Goal: Information Seeking & Learning: Learn about a topic

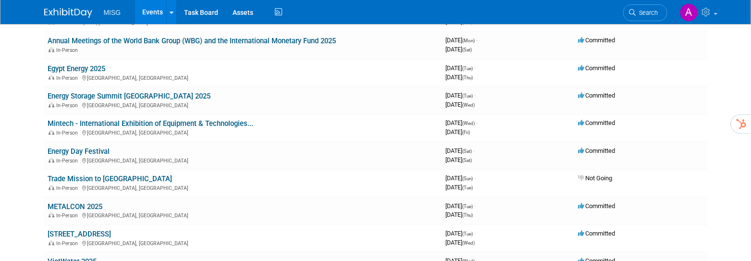
scroll to position [626, 0]
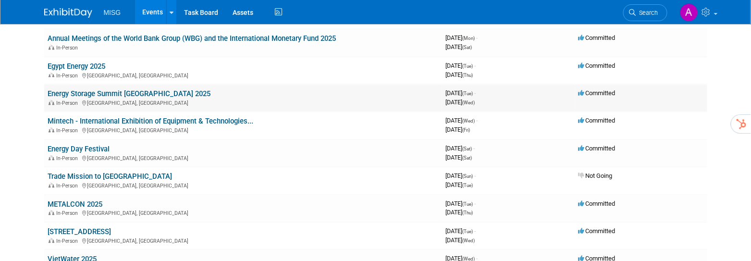
click at [145, 91] on link "Energy Storage Summit [GEOGRAPHIC_DATA] 2025" at bounding box center [129, 93] width 163 height 9
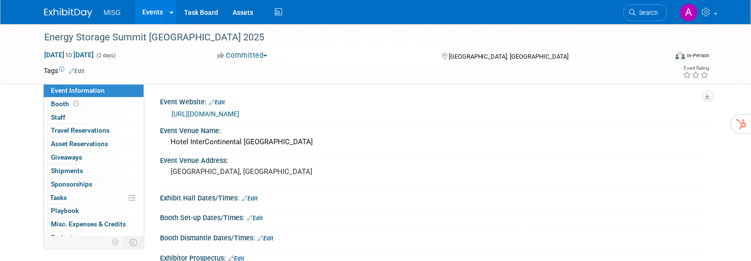
click at [222, 115] on link "https://www.energy-storage.news/" at bounding box center [206, 114] width 68 height 8
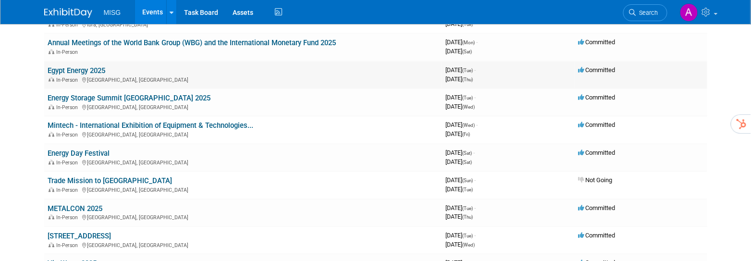
scroll to position [623, 0]
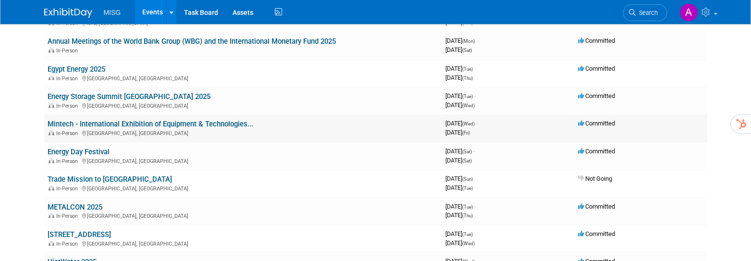
click at [582, 121] on icon at bounding box center [581, 123] width 7 height 6
click at [592, 122] on span "Committed" at bounding box center [596, 123] width 37 height 7
click at [174, 125] on link "Mintech - International Exhibition of Equipment & Technologies..." at bounding box center [151, 124] width 206 height 9
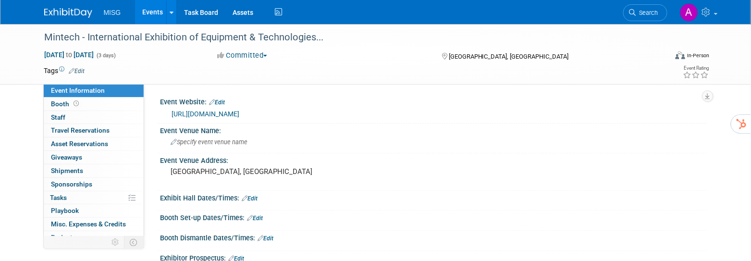
click at [267, 56] on span "button" at bounding box center [265, 56] width 4 height 2
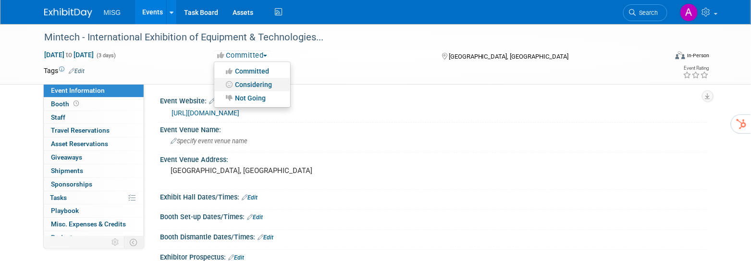
scroll to position [1, 0]
click at [256, 96] on link "Not Going" at bounding box center [252, 97] width 76 height 13
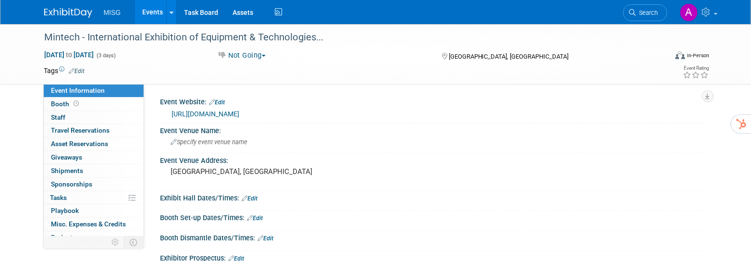
click at [154, 10] on link "Events" at bounding box center [152, 12] width 35 height 24
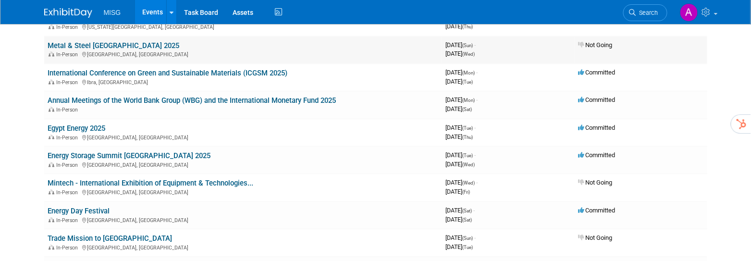
scroll to position [579, 0]
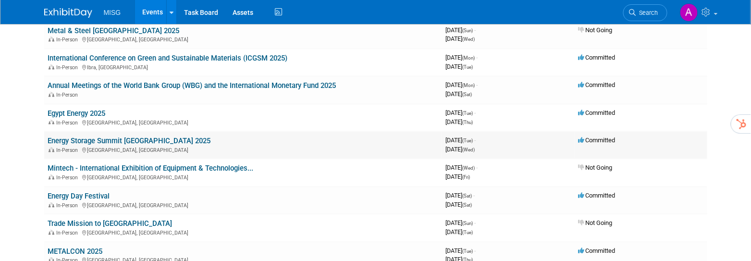
click at [583, 139] on icon at bounding box center [581, 140] width 7 height 6
click at [180, 137] on link "Energy Storage Summit [GEOGRAPHIC_DATA] 2025" at bounding box center [129, 141] width 163 height 9
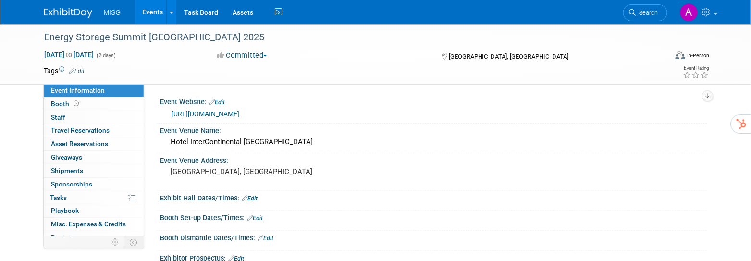
click at [262, 55] on button "Committed" at bounding box center [242, 55] width 57 height 10
click at [251, 95] on link "Not Going" at bounding box center [252, 97] width 76 height 13
click at [160, 12] on link "Events" at bounding box center [152, 12] width 35 height 24
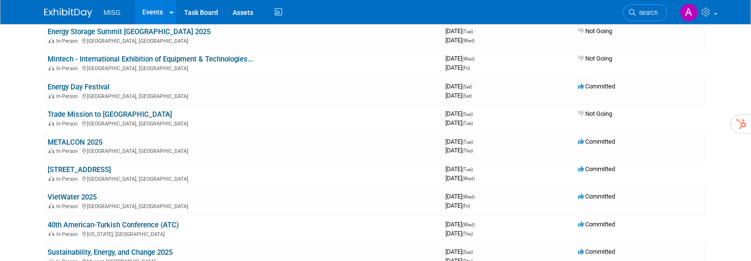
scroll to position [684, 0]
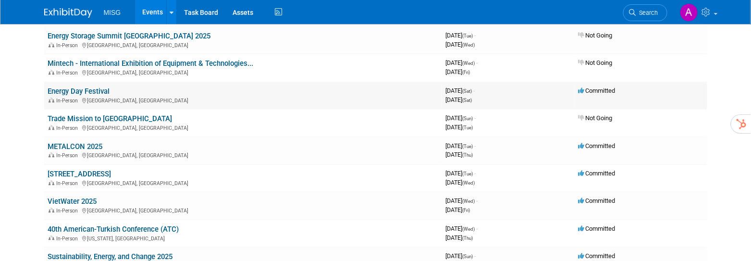
click at [104, 89] on link "Energy Day Festival" at bounding box center [79, 91] width 62 height 9
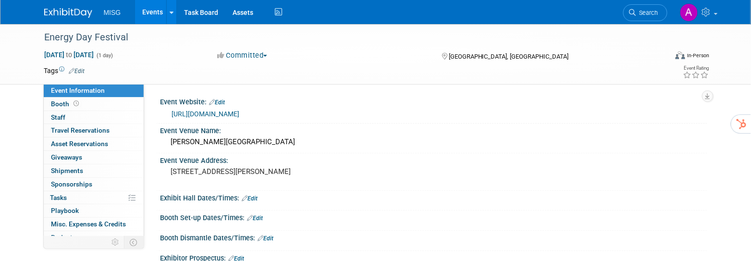
click at [240, 113] on link "https://energydayfestival.org/" at bounding box center [206, 114] width 68 height 8
click at [264, 52] on button "Committed" at bounding box center [242, 55] width 57 height 10
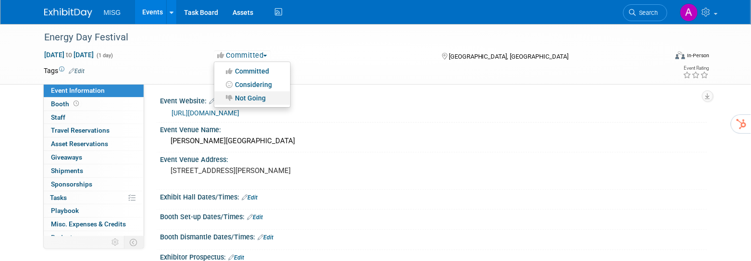
click at [257, 95] on link "Not Going" at bounding box center [252, 97] width 76 height 13
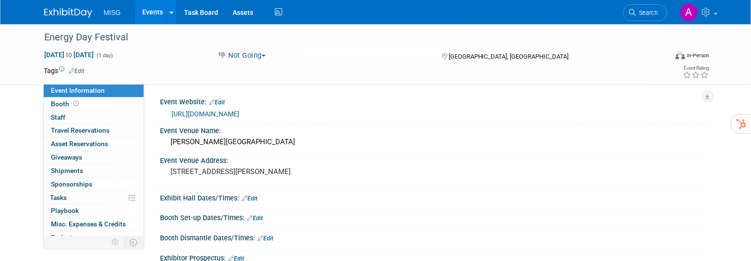
click at [155, 12] on link "Events" at bounding box center [152, 12] width 35 height 24
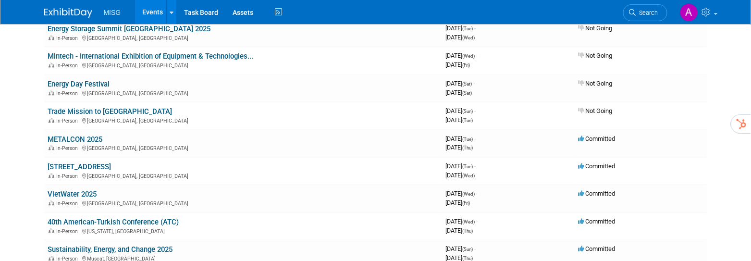
scroll to position [694, 0]
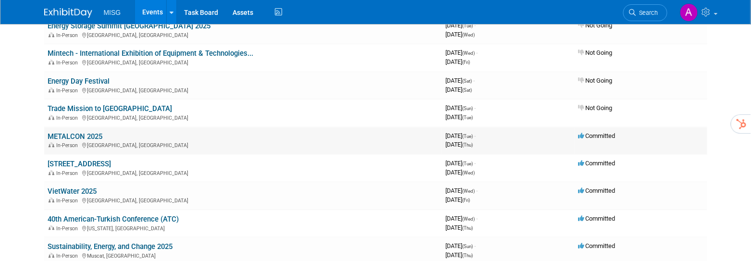
click at [70, 132] on link "METALCON 2025" at bounding box center [75, 136] width 55 height 9
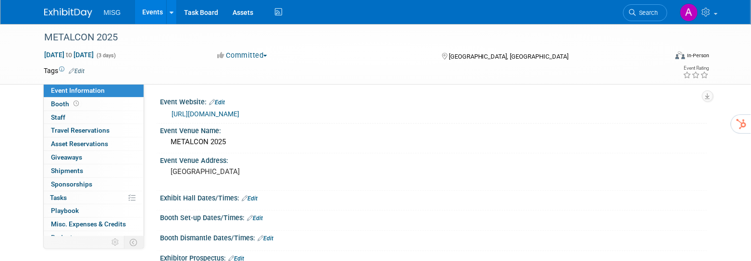
click at [200, 113] on link "[URL][DOMAIN_NAME]" at bounding box center [206, 114] width 68 height 8
click at [261, 55] on button "Committed" at bounding box center [242, 55] width 57 height 10
click at [255, 97] on link "Not Going" at bounding box center [252, 97] width 76 height 13
click at [154, 16] on link "Events" at bounding box center [152, 12] width 35 height 24
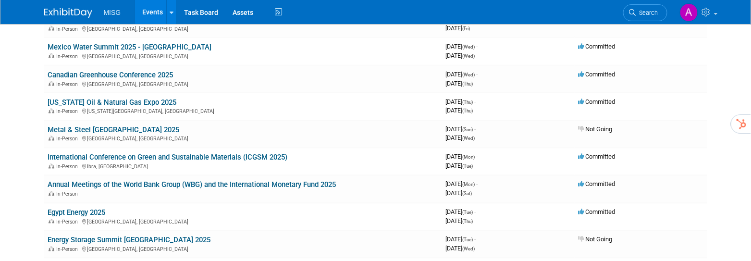
scroll to position [480, 0]
click at [144, 98] on link "[US_STATE] Oil & Natural Gas Expo 2025" at bounding box center [112, 101] width 129 height 9
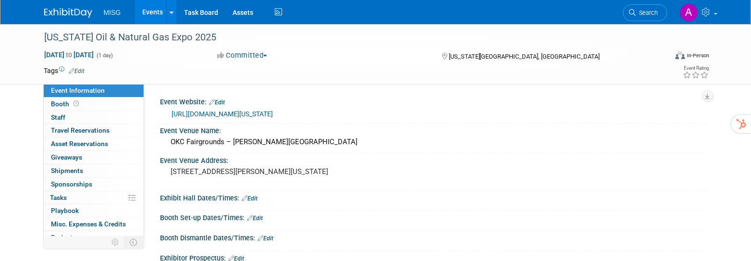
click at [251, 115] on link "[URL][DOMAIN_NAME][US_STATE]" at bounding box center [222, 114] width 101 height 8
click at [153, 15] on link "Events" at bounding box center [152, 12] width 35 height 24
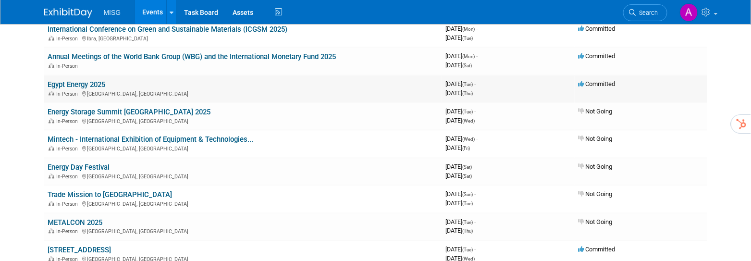
scroll to position [609, 0]
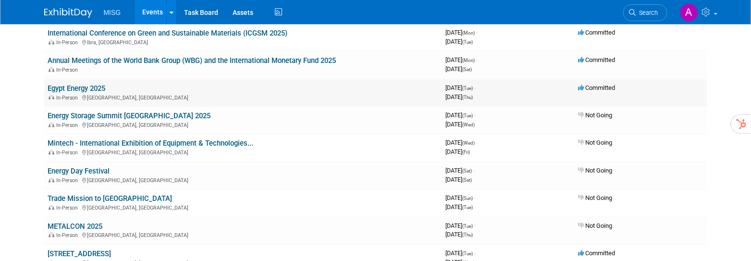
click at [73, 85] on link "Egypt Energy 2025" at bounding box center [77, 88] width 58 height 9
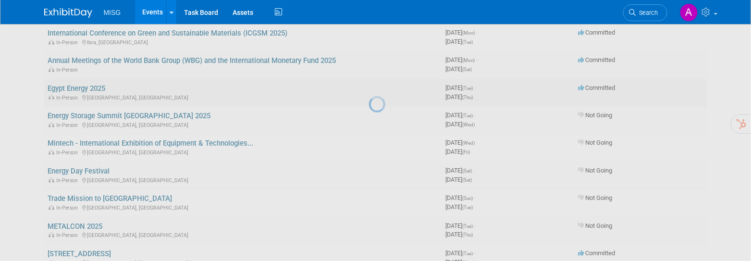
scroll to position [605, 0]
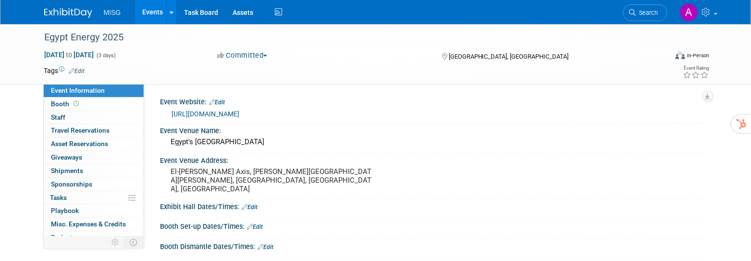
click at [240, 114] on link "[URL][DOMAIN_NAME]" at bounding box center [206, 114] width 68 height 8
click at [263, 54] on button "Committed" at bounding box center [242, 55] width 57 height 10
click at [255, 101] on link "Not Going" at bounding box center [252, 97] width 76 height 13
click at [157, 16] on link "Events" at bounding box center [152, 12] width 35 height 24
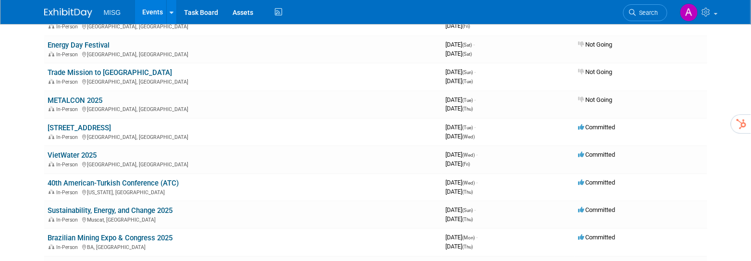
scroll to position [753, 0]
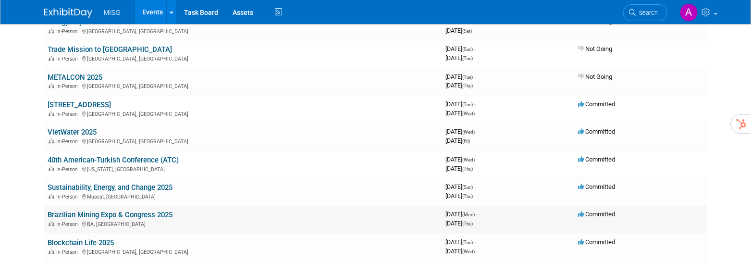
click at [127, 211] on link "Brazilian Mining Expo & Congress 2025" at bounding box center [110, 214] width 125 height 9
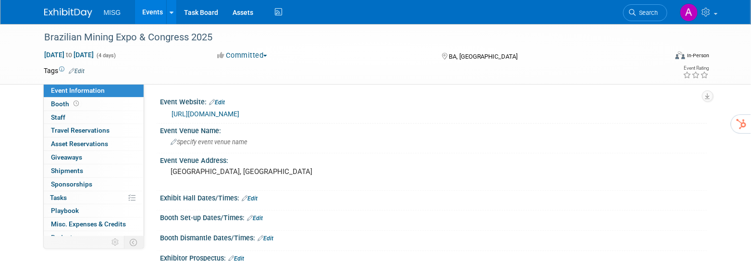
click at [216, 113] on link "https://exposibram2025.ibram.org.br/en/home-en/" at bounding box center [206, 114] width 68 height 8
click at [153, 16] on link "Events" at bounding box center [152, 12] width 35 height 24
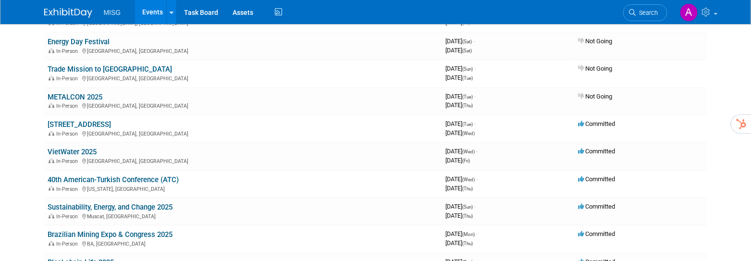
scroll to position [734, 0]
click at [111, 120] on link "[STREET_ADDRESS]" at bounding box center [79, 124] width 63 height 9
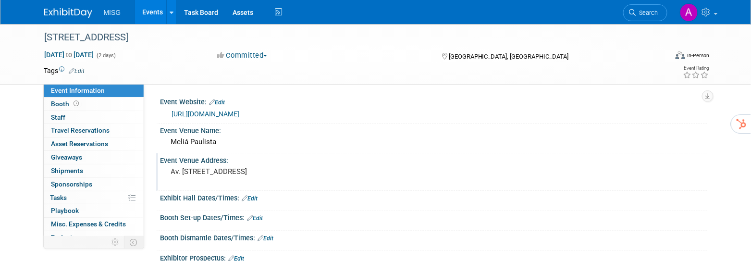
scroll to position [1, 0]
drag, startPoint x: 218, startPoint y: 139, endPoint x: 173, endPoint y: 139, distance: 45.1
click at [173, 139] on div "Meliá Paulista" at bounding box center [434, 140] width 532 height 15
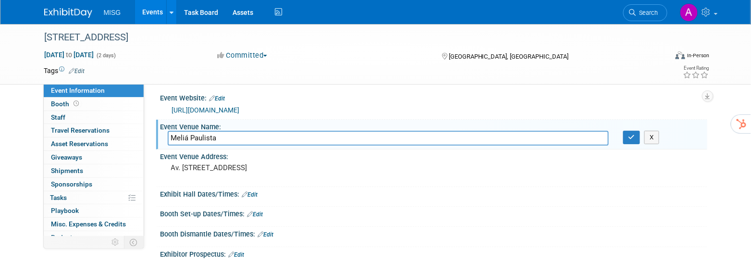
scroll to position [2, 0]
drag, startPoint x: 219, startPoint y: 137, endPoint x: 166, endPoint y: 138, distance: 53.8
click at [164, 134] on div "Meliá Paulista" at bounding box center [387, 139] width 455 height 15
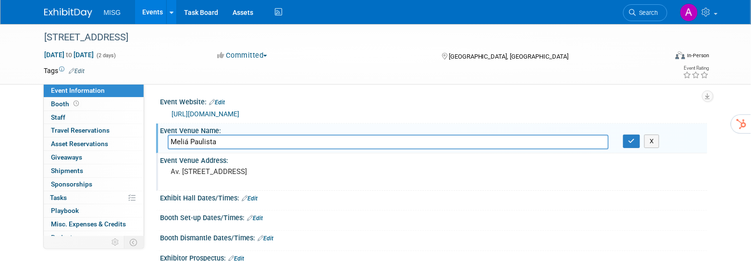
scroll to position [0, 0]
drag, startPoint x: 188, startPoint y: 191, endPoint x: 167, endPoint y: 173, distance: 27.3
click at [168, 173] on div "Av. [STREET_ADDRESS]" at bounding box center [274, 176] width 213 height 22
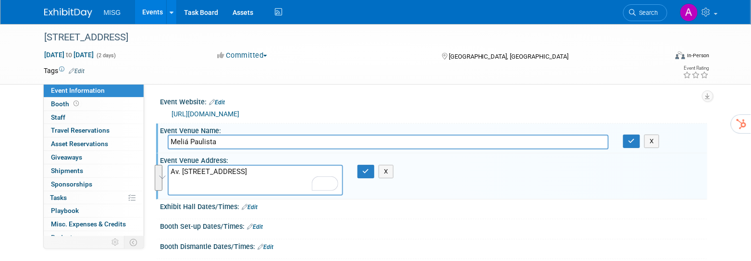
drag, startPoint x: 202, startPoint y: 188, endPoint x: 173, endPoint y: 166, distance: 36.3
click at [174, 163] on div "Event Venue Address: Av. Paulista, 2181 - Consolação, São Paulo - SP, 01311-300…" at bounding box center [431, 176] width 551 height 46
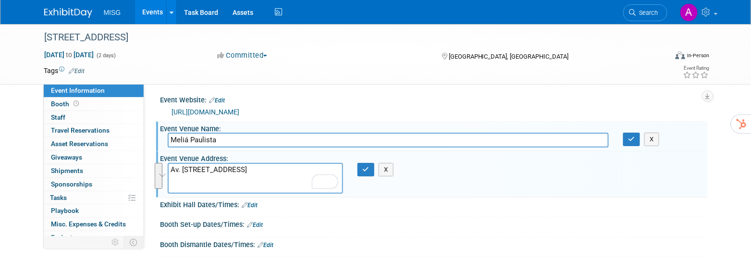
click at [240, 109] on link "https://agroworld.grupomidia.com/agroworldforum/" at bounding box center [206, 112] width 68 height 8
click at [154, 12] on link "Events" at bounding box center [152, 12] width 35 height 24
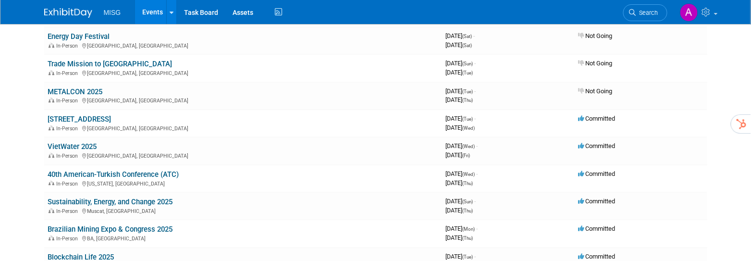
scroll to position [749, 0]
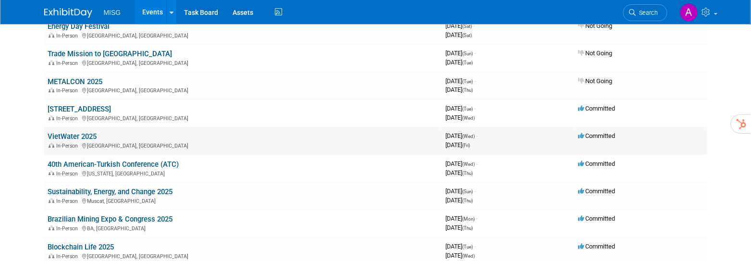
click at [82, 132] on link "VietWater 2025" at bounding box center [72, 136] width 49 height 9
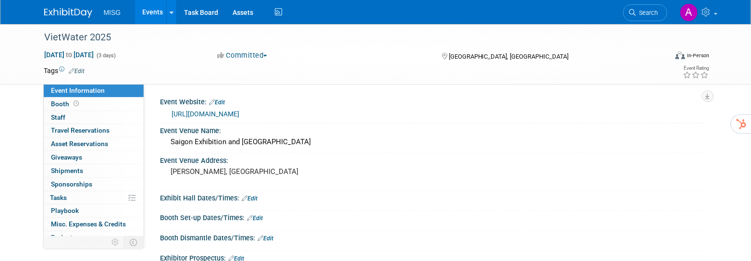
click at [226, 114] on link "[URL][DOMAIN_NAME]" at bounding box center [206, 114] width 68 height 8
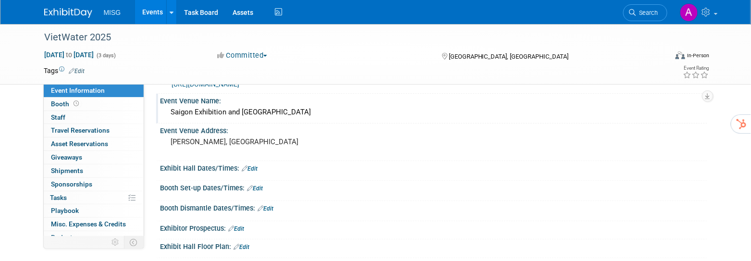
scroll to position [33, 0]
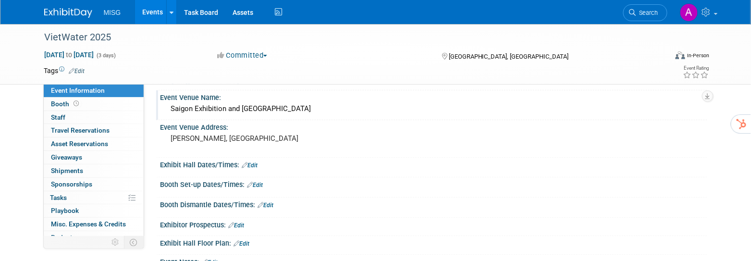
drag, startPoint x: 303, startPoint y: 112, endPoint x: 170, endPoint y: 109, distance: 133.5
click at [170, 109] on div "Saigon Exhibition and [GEOGRAPHIC_DATA]" at bounding box center [434, 108] width 532 height 15
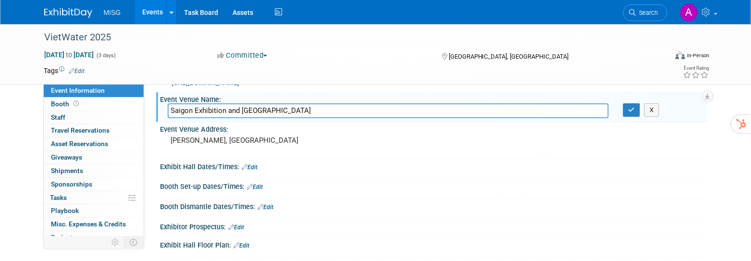
drag, startPoint x: 290, startPoint y: 105, endPoint x: 162, endPoint y: 104, distance: 127.7
click at [162, 103] on div "Saigon Exhibition and [GEOGRAPHIC_DATA]" at bounding box center [387, 110] width 455 height 15
click at [211, 139] on pre "[PERSON_NAME], [GEOGRAPHIC_DATA]" at bounding box center [274, 140] width 206 height 9
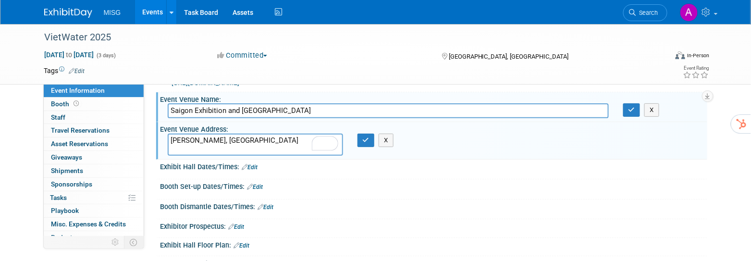
drag, startPoint x: 249, startPoint y: 140, endPoint x: 163, endPoint y: 137, distance: 86.0
click at [163, 137] on div "[PERSON_NAME], [GEOGRAPHIC_DATA]" at bounding box center [255, 145] width 190 height 22
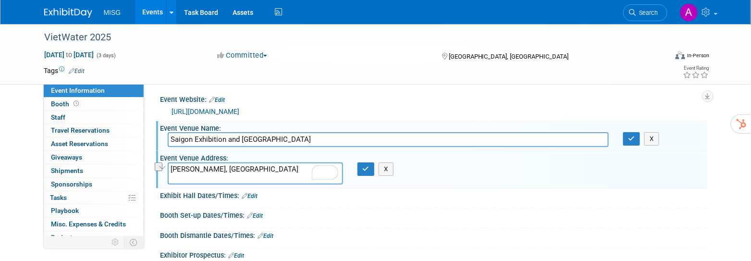
scroll to position [0, 0]
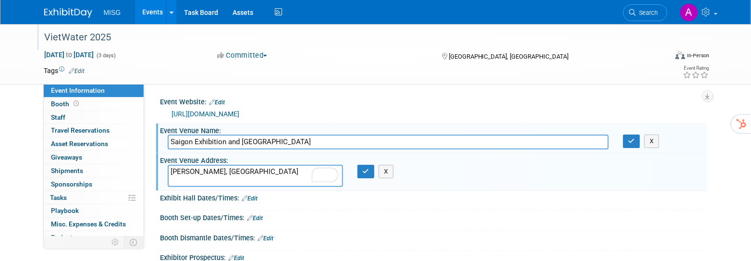
drag, startPoint x: 48, startPoint y: 37, endPoint x: 121, endPoint y: 35, distance: 73.5
click at [121, 35] on div "VietWater 2025" at bounding box center [346, 37] width 611 height 17
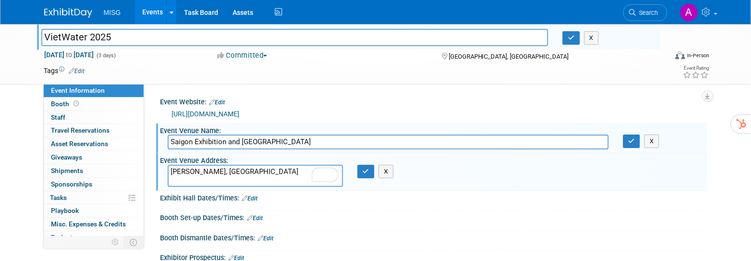
drag, startPoint x: 118, startPoint y: 36, endPoint x: 42, endPoint y: 34, distance: 75.9
click at [42, 33] on input "VietWater 2025" at bounding box center [294, 37] width 507 height 17
click at [158, 13] on link "Events" at bounding box center [152, 12] width 35 height 24
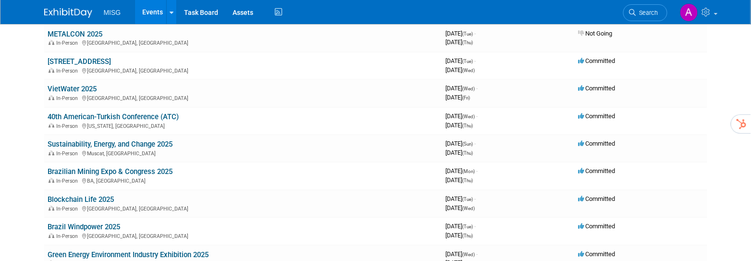
scroll to position [797, 0]
click at [143, 112] on link "40th American-Turkish Conference (ATC)" at bounding box center [113, 116] width 131 height 9
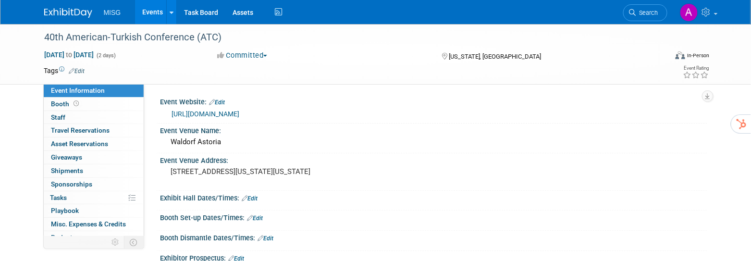
click at [218, 111] on link "[URL][DOMAIN_NAME]" at bounding box center [206, 114] width 68 height 8
